Goal: Check status: Check status

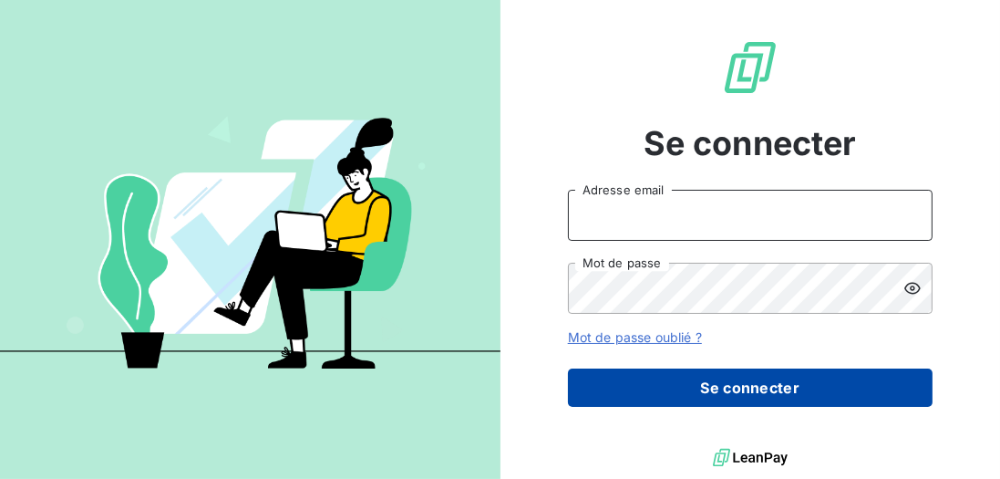
type input "[EMAIL_ADDRESS][DOMAIN_NAME]"
click at [737, 391] on button "Se connecter" at bounding box center [750, 387] width 365 height 38
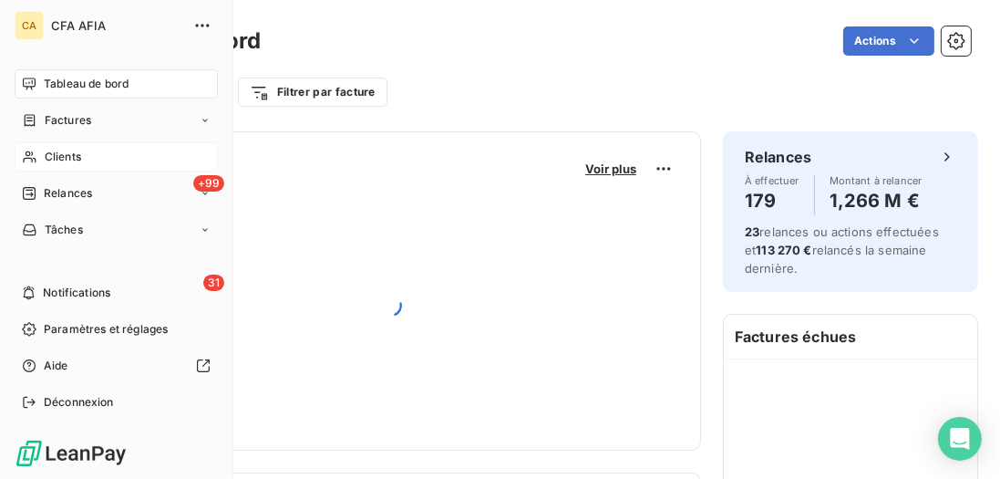
click at [73, 166] on div "Clients" at bounding box center [116, 156] width 203 height 29
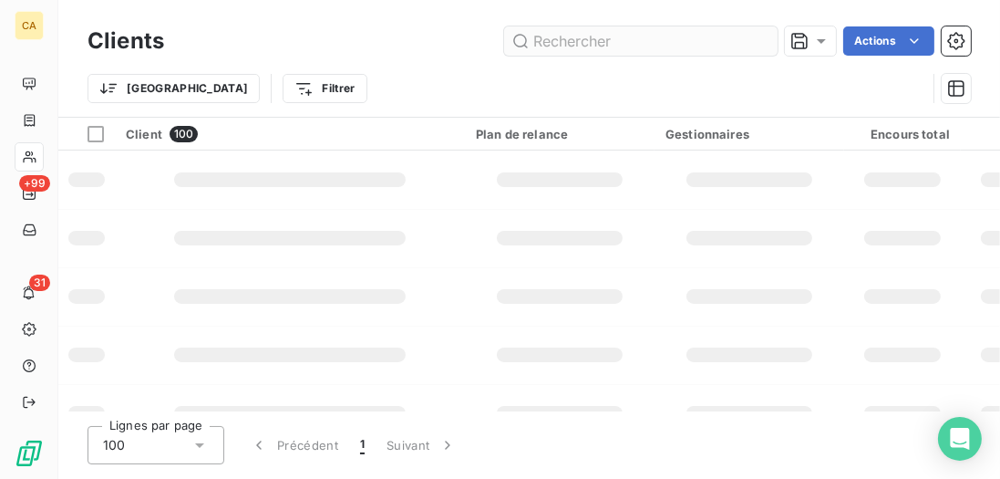
click at [661, 38] on input "text" at bounding box center [641, 40] width 274 height 29
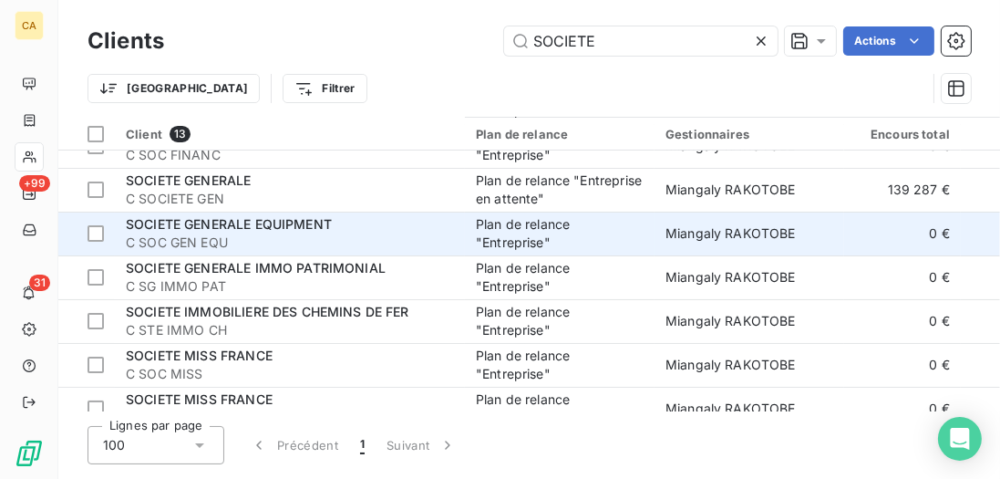
scroll to position [208, 0]
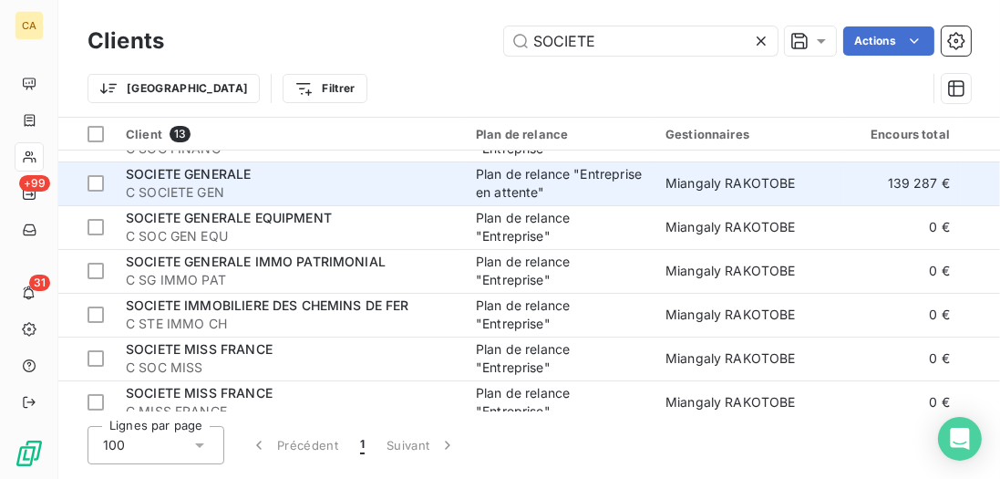
type input "SOCIETE"
click at [312, 193] on span "C SOCIETE GEN" at bounding box center [290, 192] width 328 height 18
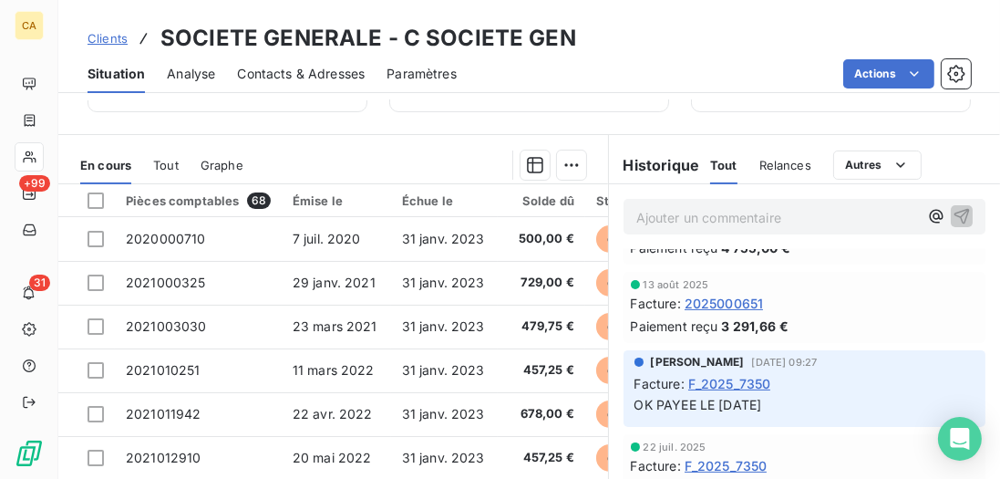
scroll to position [104, 0]
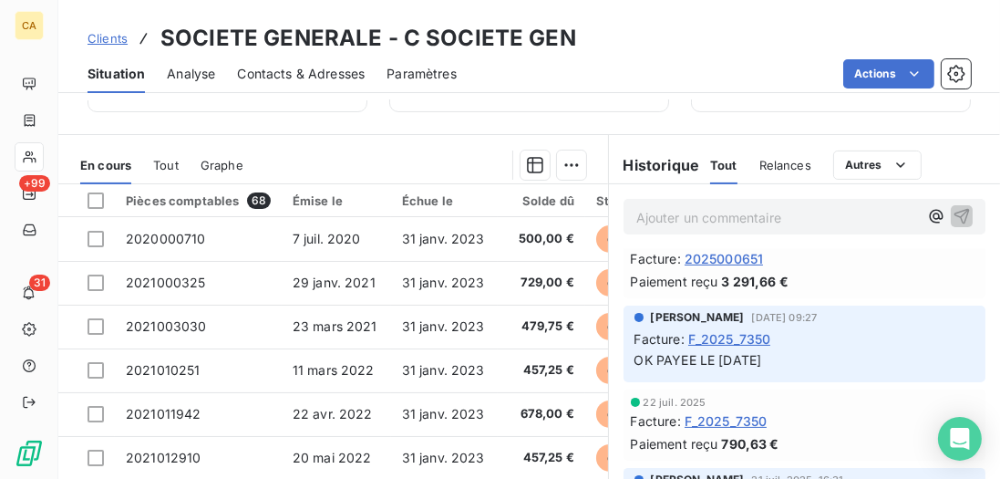
click at [728, 336] on span "F_2025_7350" at bounding box center [729, 338] width 83 height 19
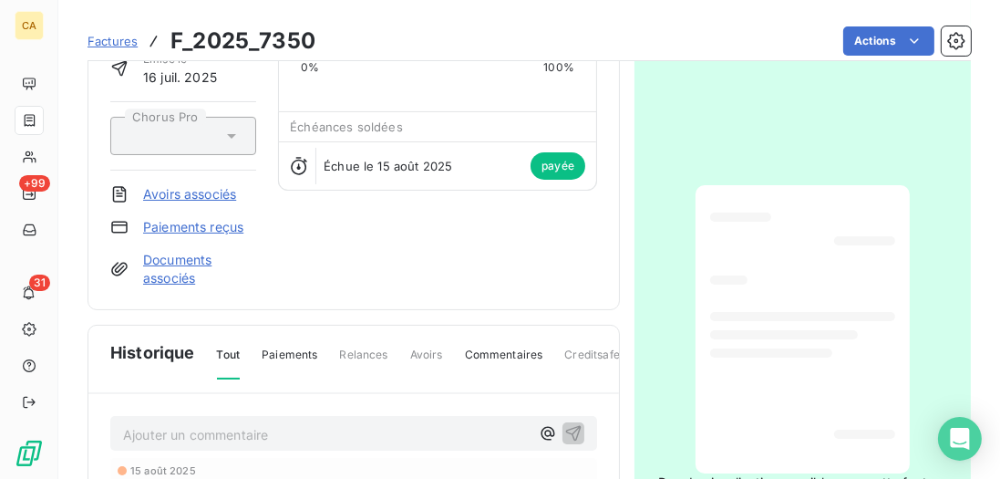
scroll to position [157, 0]
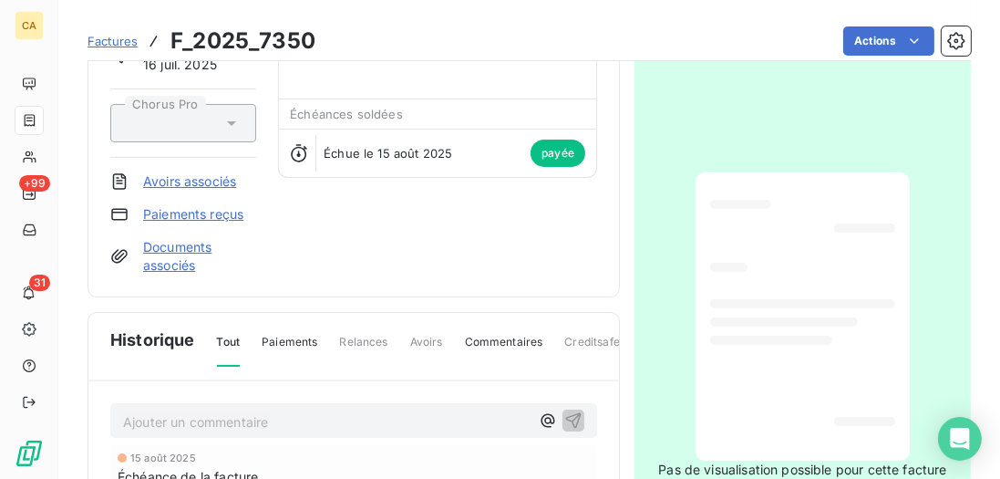
click at [815, 290] on div at bounding box center [802, 316] width 185 height 259
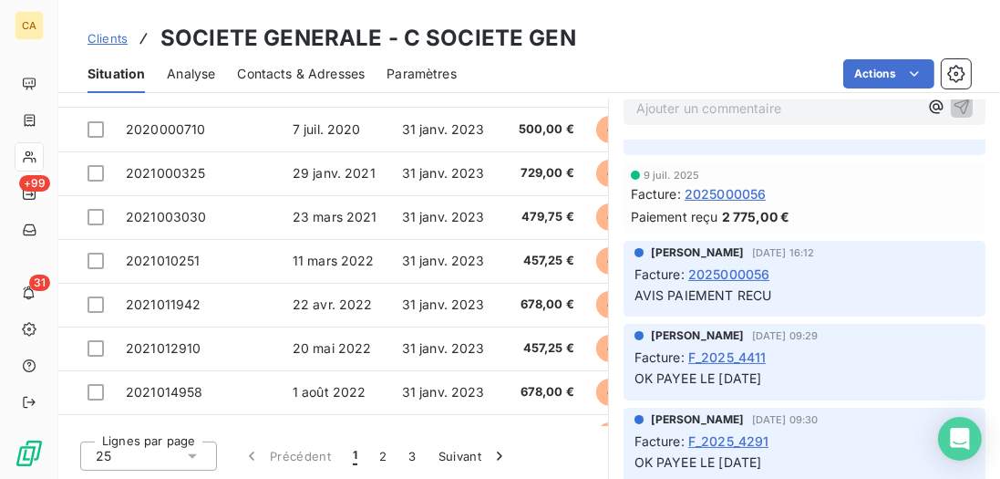
scroll to position [469, 0]
click at [743, 357] on span "F_2025_4411" at bounding box center [727, 355] width 78 height 19
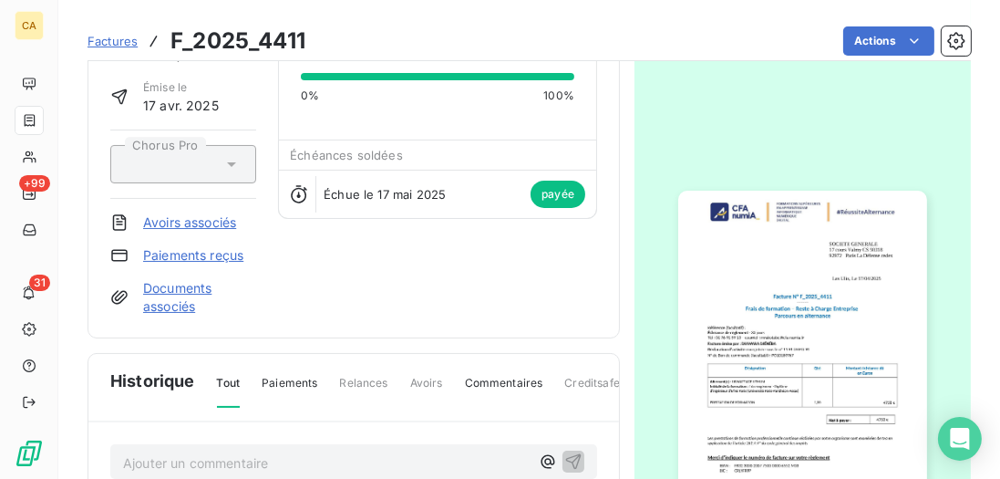
scroll to position [209, 0]
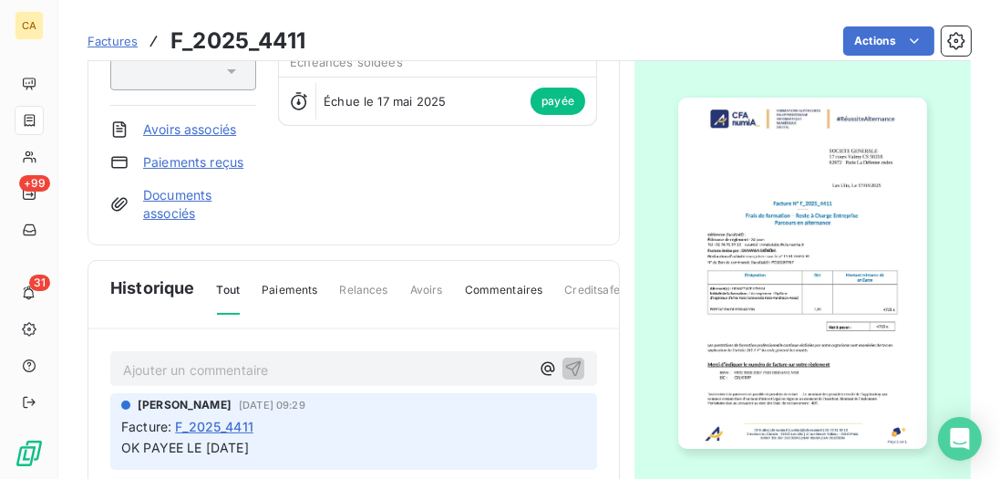
click at [833, 301] on img "button" at bounding box center [802, 273] width 248 height 351
